Goal: Complete application form: Complete application form

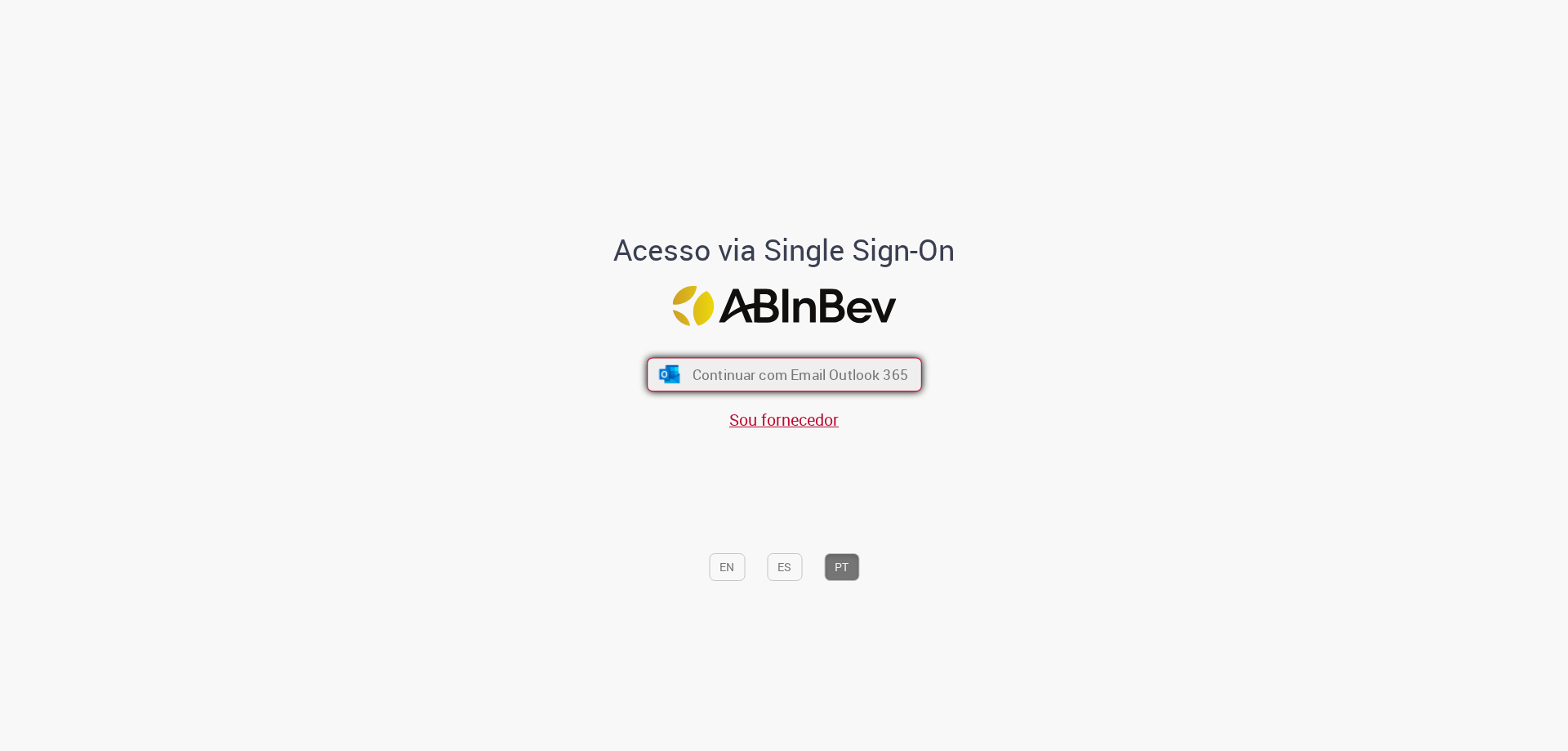
click at [779, 377] on span "Continuar com Email Outlook 365" at bounding box center [799, 375] width 215 height 19
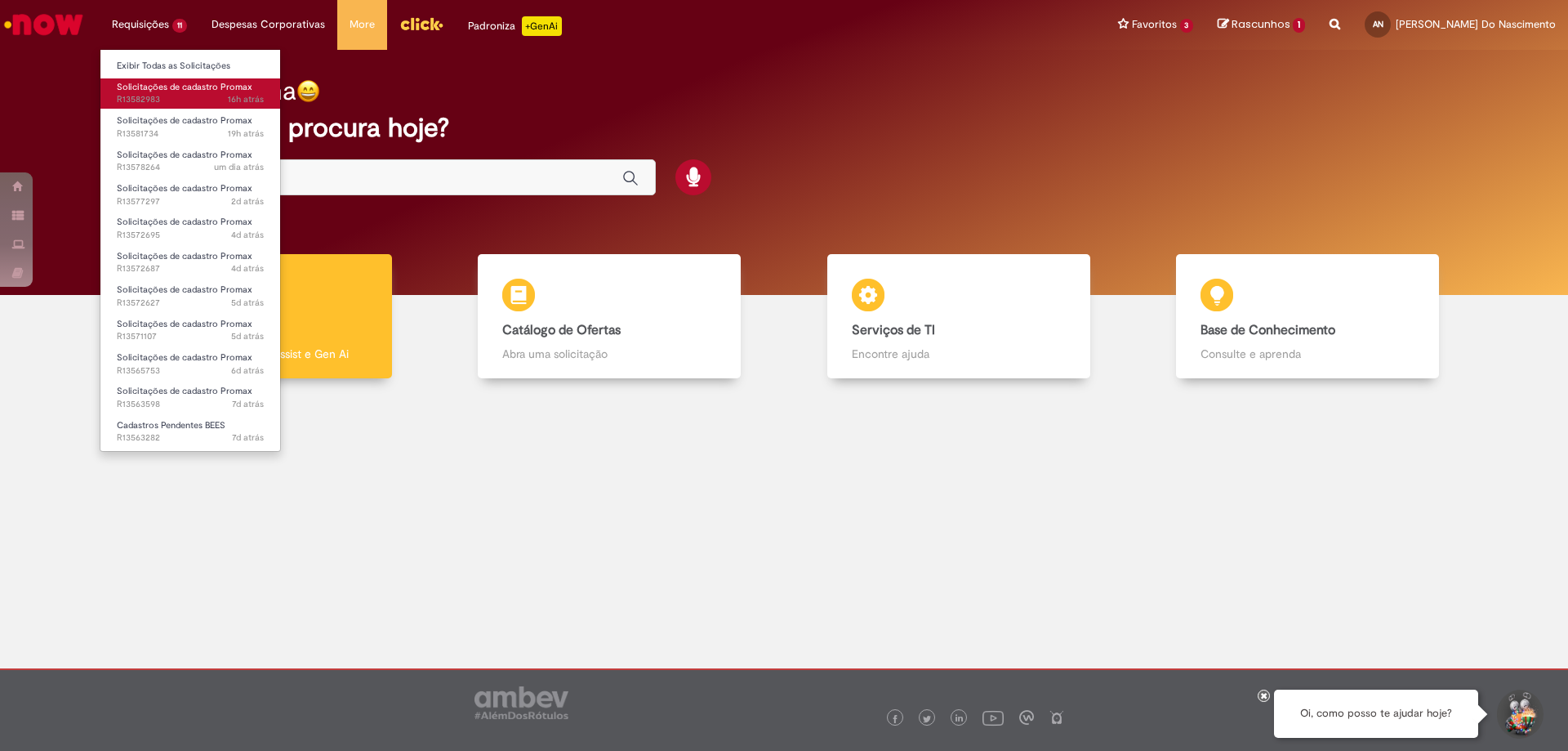
click at [198, 93] on span "Solicitações de cadastro Promax" at bounding box center [185, 86] width 135 height 12
